Goal: Transaction & Acquisition: Purchase product/service

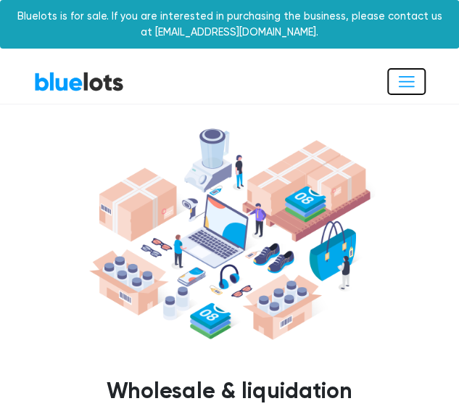
click at [402, 83] on span "Toggle navigation" at bounding box center [406, 82] width 20 height 20
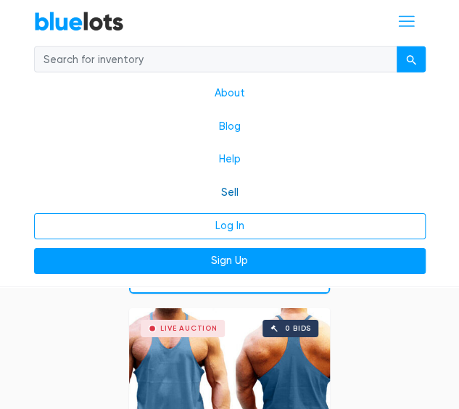
scroll to position [1087, 0]
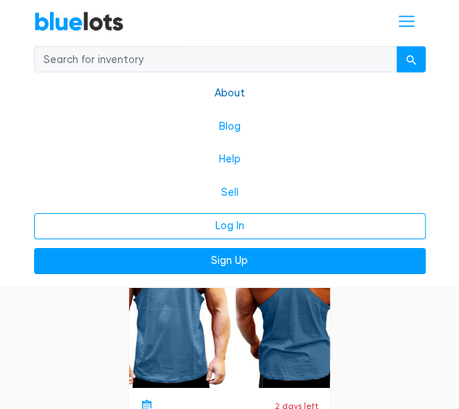
click at [232, 94] on link "About" at bounding box center [229, 93] width 391 height 33
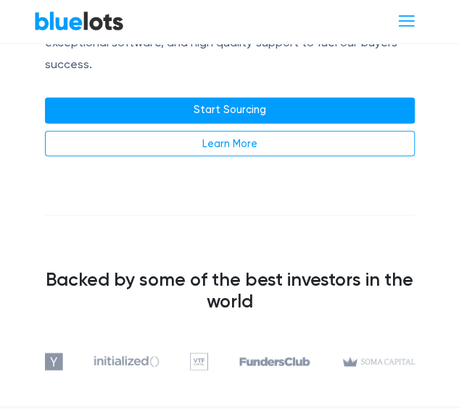
scroll to position [580, 0]
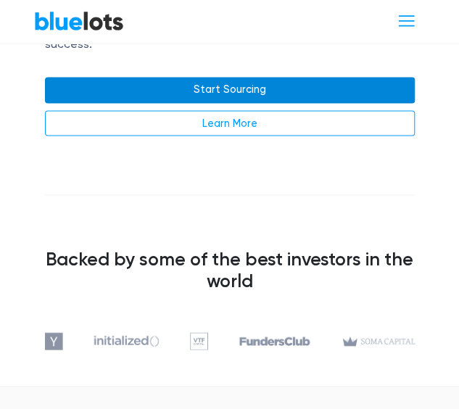
click at [310, 77] on link "Start Sourcing" at bounding box center [229, 90] width 369 height 26
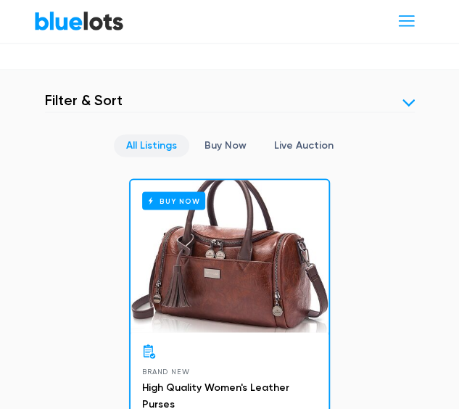
scroll to position [507, 0]
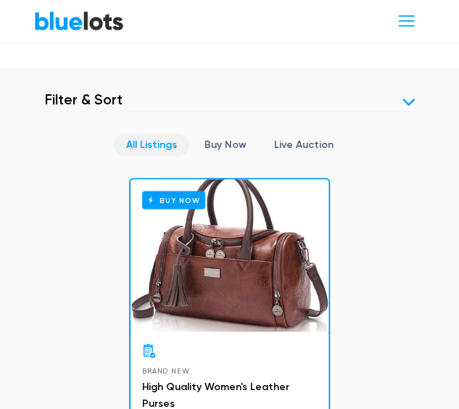
click at [409, 99] on link at bounding box center [408, 102] width 12 height 12
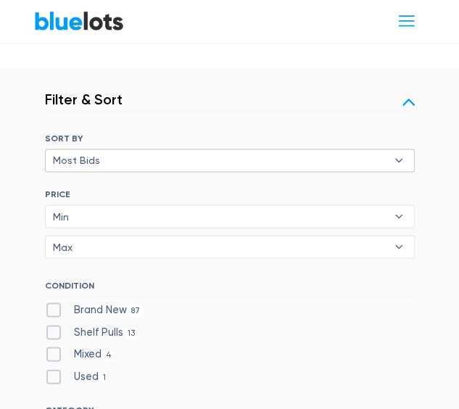
click at [81, 158] on span "Most Bids" at bounding box center [219, 160] width 333 height 22
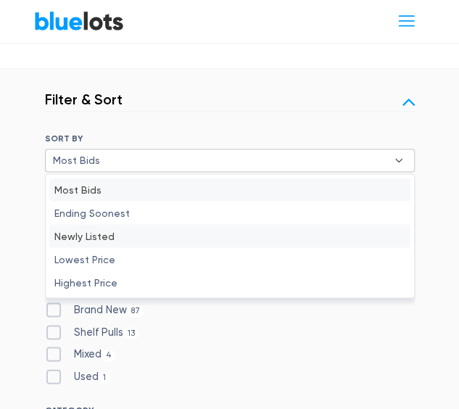
click at [93, 233] on li "Newly Listed" at bounding box center [229, 235] width 361 height 23
select select "newly_listed"
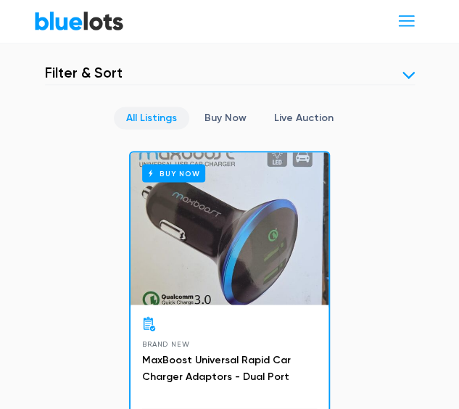
scroll to position [472, 0]
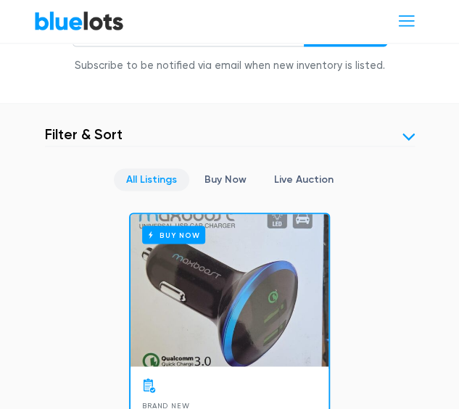
click at [411, 132] on link at bounding box center [408, 136] width 12 height 12
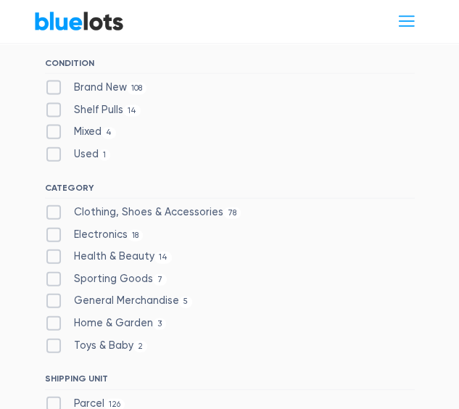
scroll to position [762, 0]
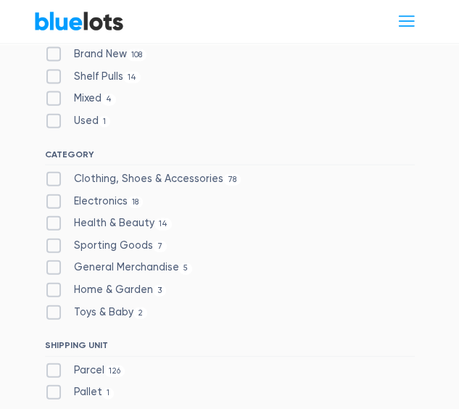
click at [52, 183] on div "Clothing, Shoes & Accessories 78" at bounding box center [229, 182] width 369 height 22
click at [52, 178] on label "Clothing, Shoes & Accessories 78" at bounding box center [143, 179] width 196 height 16
click at [52, 178] on Accessories"] "Clothing, Shoes & Accessories 78" at bounding box center [49, 175] width 9 height 9
checkbox Accessories"] "true"
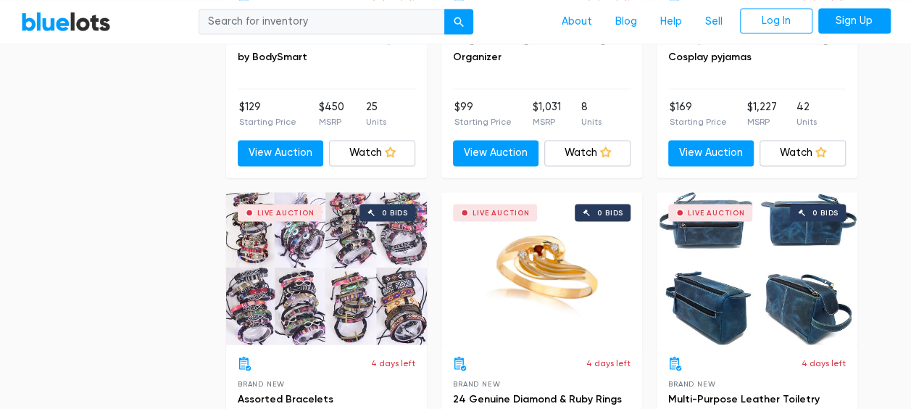
scroll to position [3950, 0]
